Goal: Task Accomplishment & Management: Manage account settings

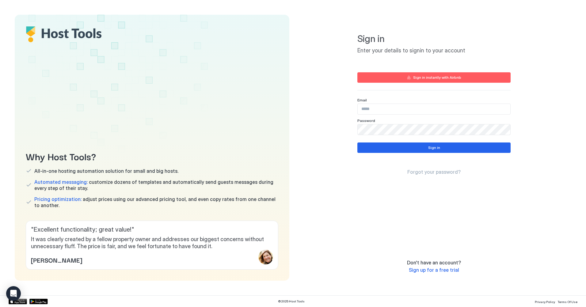
click at [418, 110] on input "Input Field" at bounding box center [434, 109] width 153 height 10
type input "**********"
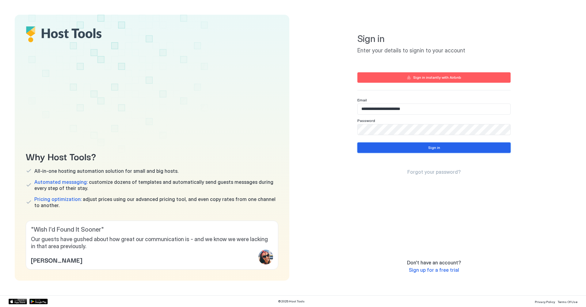
click at [408, 148] on button "Sign in" at bounding box center [433, 148] width 153 height 10
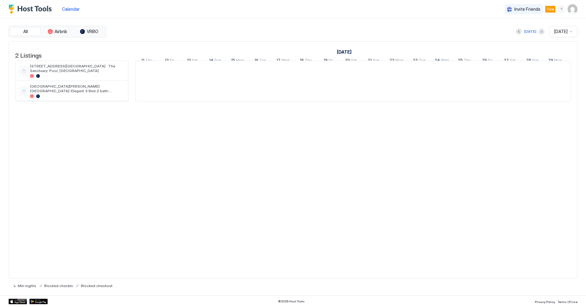
scroll to position [0, 341]
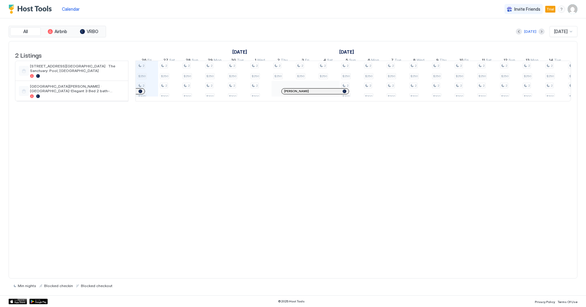
click at [573, 8] on img "User profile" at bounding box center [573, 9] width 10 height 10
click at [516, 34] on span "Settings" at bounding box center [517, 35] width 17 height 6
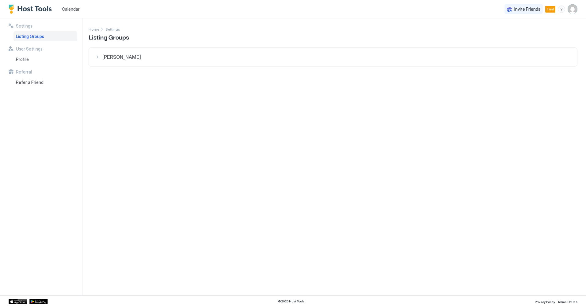
click at [28, 36] on span "Listing Groups" at bounding box center [30, 37] width 28 height 6
click at [72, 146] on div "Settings Listing Groups User Settings Profile Referral Refer a Friend" at bounding box center [46, 156] width 74 height 277
click at [19, 25] on span "Settings" at bounding box center [24, 26] width 17 height 6
click at [10, 24] on div "Settings" at bounding box center [43, 26] width 69 height 6
click at [65, 108] on div "Settings Listing Groups User Settings Profile Referral Refer a Friend" at bounding box center [46, 156] width 74 height 277
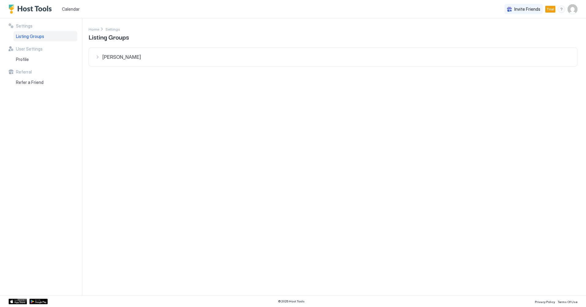
click at [574, 8] on img "User profile" at bounding box center [573, 9] width 10 height 10
click at [522, 32] on span "Settings" at bounding box center [517, 35] width 17 height 6
click at [56, 162] on div "Settings Listing Groups User Settings Profile Referral Refer a Friend" at bounding box center [46, 156] width 74 height 277
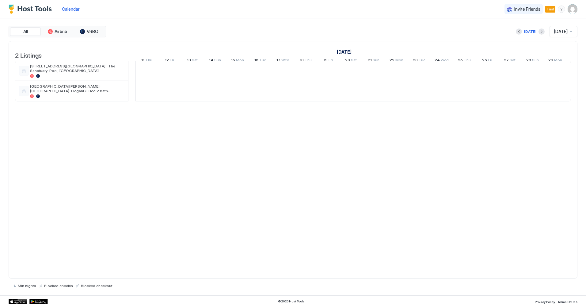
scroll to position [0, 341]
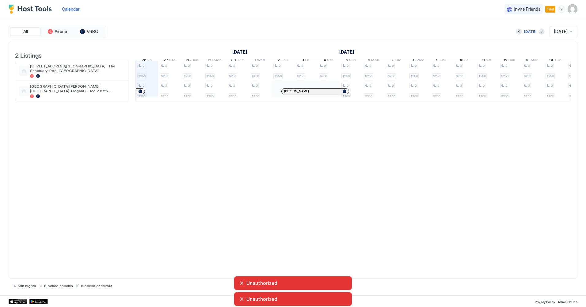
click at [572, 6] on img "User profile" at bounding box center [573, 9] width 10 height 10
click at [522, 32] on span "Settings" at bounding box center [517, 35] width 17 height 6
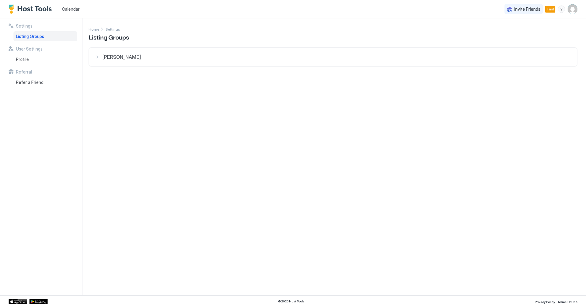
click at [98, 56] on div "[PERSON_NAME]" at bounding box center [333, 57] width 476 height 6
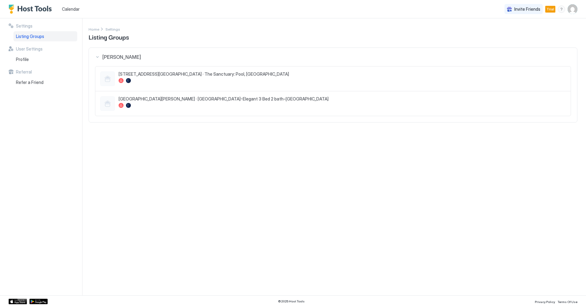
click at [175, 80] on div at bounding box center [342, 80] width 447 height 5
click at [173, 74] on span "[STREET_ADDRESS][GEOGRAPHIC_DATA] · The Sanctuary: Pool, [GEOGRAPHIC_DATA]" at bounding box center [342, 74] width 447 height 6
click at [165, 101] on span "[GEOGRAPHIC_DATA][PERSON_NAME] · [GEOGRAPHIC_DATA]-Elegant 3 Bed 2 bath-[GEOGRA…" at bounding box center [342, 99] width 447 height 6
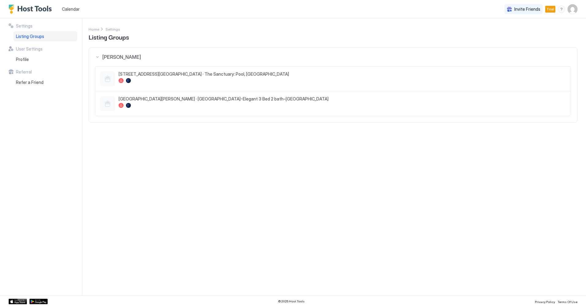
click at [272, 188] on div "Settings Home Settings Listing Groups [PERSON_NAME] [STREET_ADDRESS][GEOGRAPHIC…" at bounding box center [338, 156] width 498 height 277
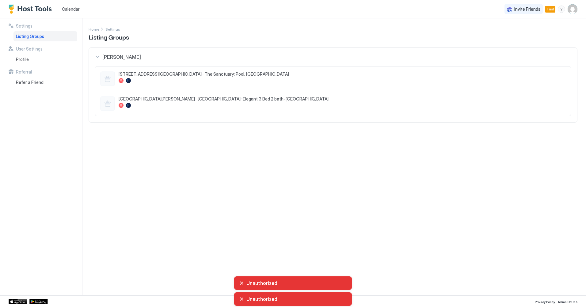
click at [242, 282] on div "Unauthorized" at bounding box center [293, 283] width 108 height 6
click at [240, 283] on div "Unauthorized" at bounding box center [293, 283] width 108 height 6
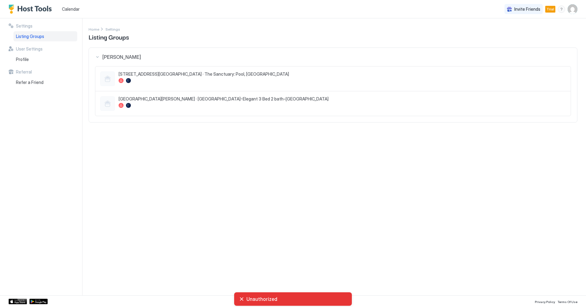
drag, startPoint x: 242, startPoint y: 300, endPoint x: 236, endPoint y: 246, distance: 53.7
click at [241, 295] on div "Unauthorized" at bounding box center [293, 298] width 118 height 13
click at [235, 245] on div "Settings Home Settings Listing Groups [PERSON_NAME] [STREET_ADDRESS][GEOGRAPHIC…" at bounding box center [338, 156] width 498 height 277
click at [189, 76] on span "[STREET_ADDRESS][GEOGRAPHIC_DATA] · The Sanctuary: Pool, [GEOGRAPHIC_DATA]" at bounding box center [342, 74] width 447 height 6
click at [176, 78] on div at bounding box center [342, 80] width 447 height 5
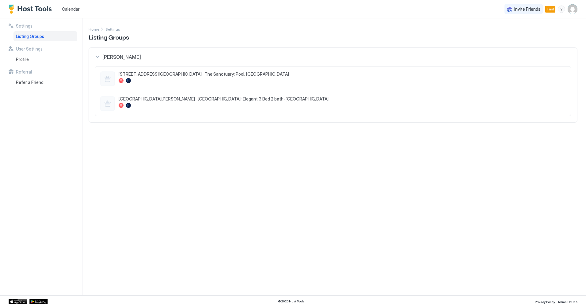
click at [107, 76] on div at bounding box center [107, 78] width 15 height 15
click at [323, 159] on div "Settings Home Settings Listing Groups [PERSON_NAME] [STREET_ADDRESS][GEOGRAPHIC…" at bounding box center [338, 156] width 498 height 277
click at [312, 165] on div "Settings Home Settings Listing Groups [PERSON_NAME] [STREET_ADDRESS][GEOGRAPHIC…" at bounding box center [338, 156] width 498 height 277
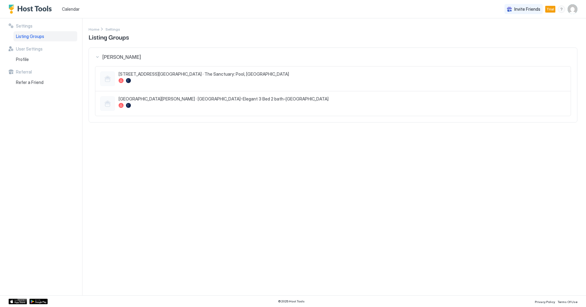
click at [272, 190] on div "Settings Home Settings Listing Groups [PERSON_NAME] [STREET_ADDRESS][GEOGRAPHIC…" at bounding box center [338, 156] width 498 height 277
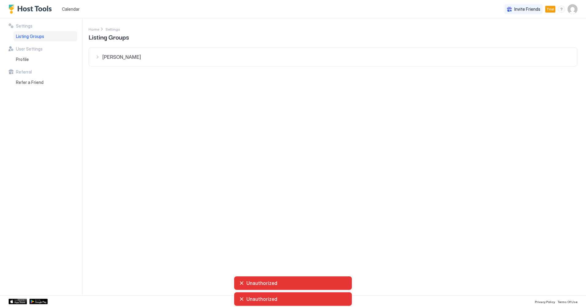
click at [571, 8] on img "User profile" at bounding box center [573, 9] width 10 height 10
click at [538, 31] on div "Settings" at bounding box center [538, 34] width 78 height 11
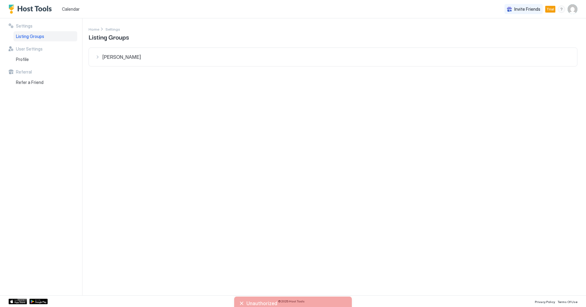
click at [574, 10] on img "User profile" at bounding box center [573, 9] width 10 height 10
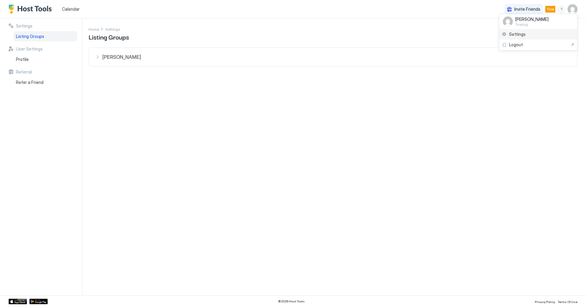
click at [524, 33] on span "Settings" at bounding box center [517, 35] width 17 height 6
click at [102, 54] on div "[PERSON_NAME]" at bounding box center [333, 57] width 476 height 6
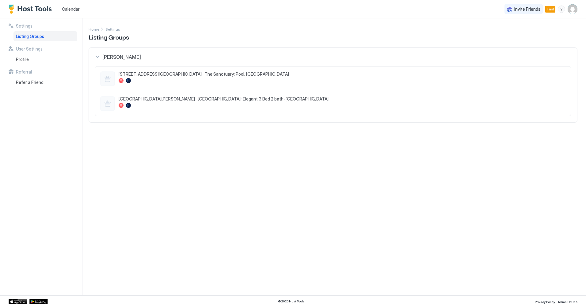
click at [207, 179] on div "Settings Home Settings Listing Groups Brian 2465 East Cloverdale Park Guest Hou…" at bounding box center [338, 156] width 498 height 277
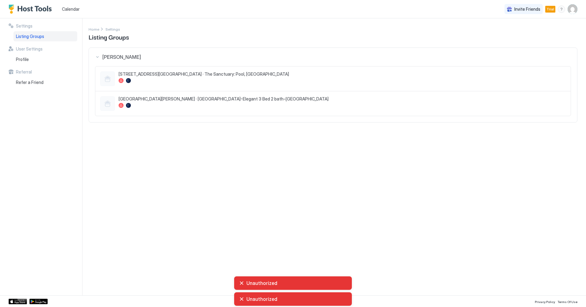
click at [154, 230] on div "Settings Home Settings Listing Groups Brian 2465 East Cloverdale Park Guest Hou…" at bounding box center [338, 156] width 498 height 277
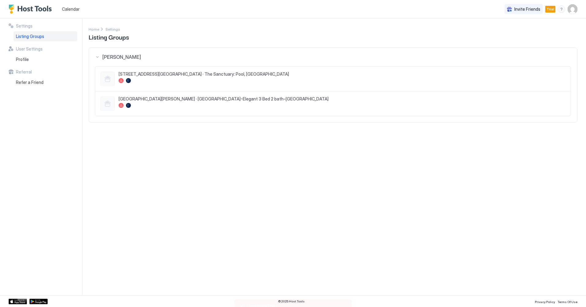
click at [573, 8] on img "User profile" at bounding box center [573, 9] width 10 height 10
click at [357, 202] on div at bounding box center [293, 153] width 586 height 307
click at [552, 10] on span "Trial" at bounding box center [551, 9] width 8 height 6
click at [561, 9] on div "menu" at bounding box center [561, 9] width 7 height 7
click at [440, 28] on div at bounding box center [293, 153] width 586 height 307
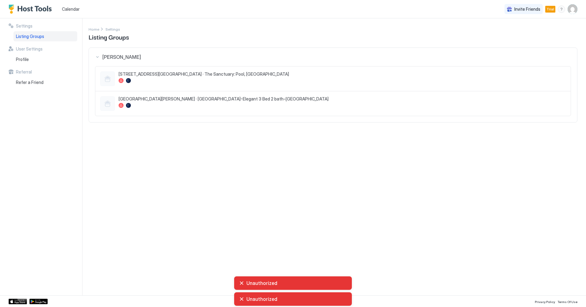
click at [574, 9] on img "User profile" at bounding box center [573, 9] width 10 height 10
click at [519, 46] on span "Logout" at bounding box center [516, 45] width 14 height 6
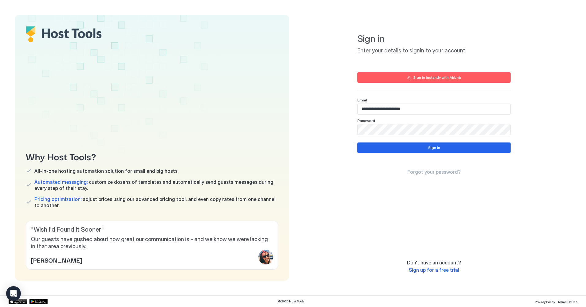
drag, startPoint x: 429, startPoint y: 115, endPoint x: 428, endPoint y: 110, distance: 5.0
click at [429, 113] on div "**********" at bounding box center [433, 116] width 153 height 37
drag, startPoint x: 428, startPoint y: 109, endPoint x: 149, endPoint y: 113, distance: 279.3
click at [149, 113] on div "Why Host Tools? All-in-one hosting automation solution for small and big hosts.…" at bounding box center [293, 148] width 557 height 266
paste input "Input Field"
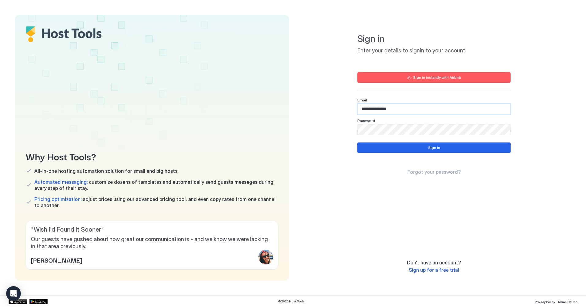
type input "**********"
click at [330, 181] on div "**********" at bounding box center [434, 148] width 275 height 266
click at [275, 130] on div "Why Host Tools? All-in-one hosting automation solution for small and big hosts.…" at bounding box center [293, 148] width 557 height 266
drag, startPoint x: 492, startPoint y: 212, endPoint x: 492, endPoint y: 184, distance: 28.2
click at [499, 208] on div "**********" at bounding box center [433, 135] width 153 height 227
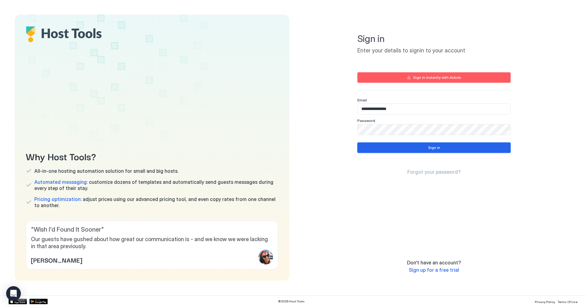
click at [468, 147] on button "Sign in" at bounding box center [433, 148] width 153 height 10
